Goal: Navigation & Orientation: Find specific page/section

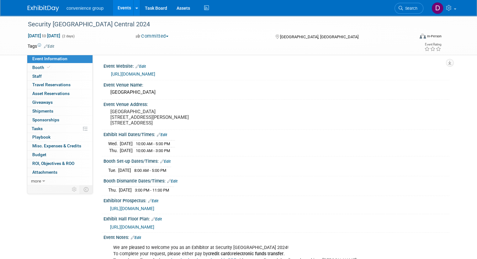
click at [113, 7] on link "Events" at bounding box center [124, 8] width 23 height 16
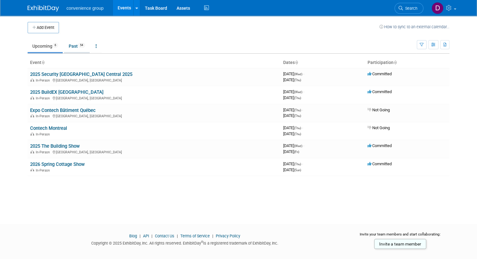
click at [65, 45] on link "Past 54" at bounding box center [77, 46] width 26 height 12
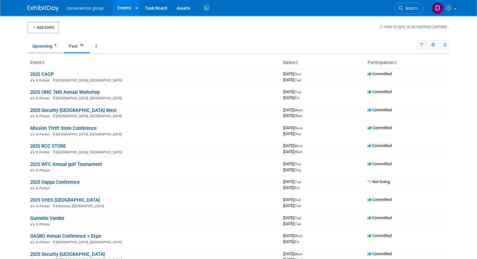
click at [39, 47] on link "Upcoming 6" at bounding box center [45, 46] width 35 height 12
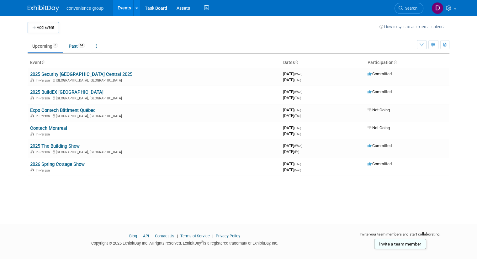
click at [49, 191] on div "Add Event How to sync to an external calendar... New Event Duplicate Event Warn…" at bounding box center [238, 114] width 431 height 197
click at [59, 188] on div "Add Event How to sync to an external calendar... New Event Duplicate Event Warn…" at bounding box center [238, 114] width 431 height 197
click at [72, 51] on link "Past 54" at bounding box center [77, 46] width 26 height 12
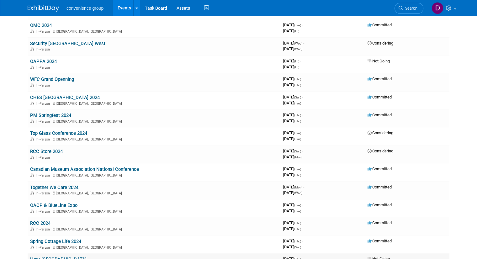
scroll to position [520, 0]
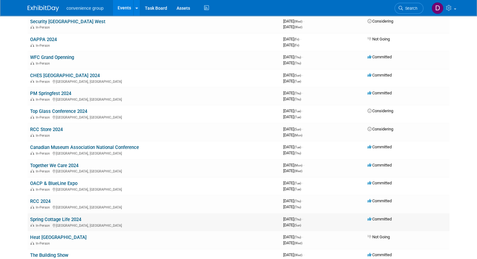
drag, startPoint x: 16, startPoint y: 39, endPoint x: 440, endPoint y: 223, distance: 462.5
